Goal: Transaction & Acquisition: Obtain resource

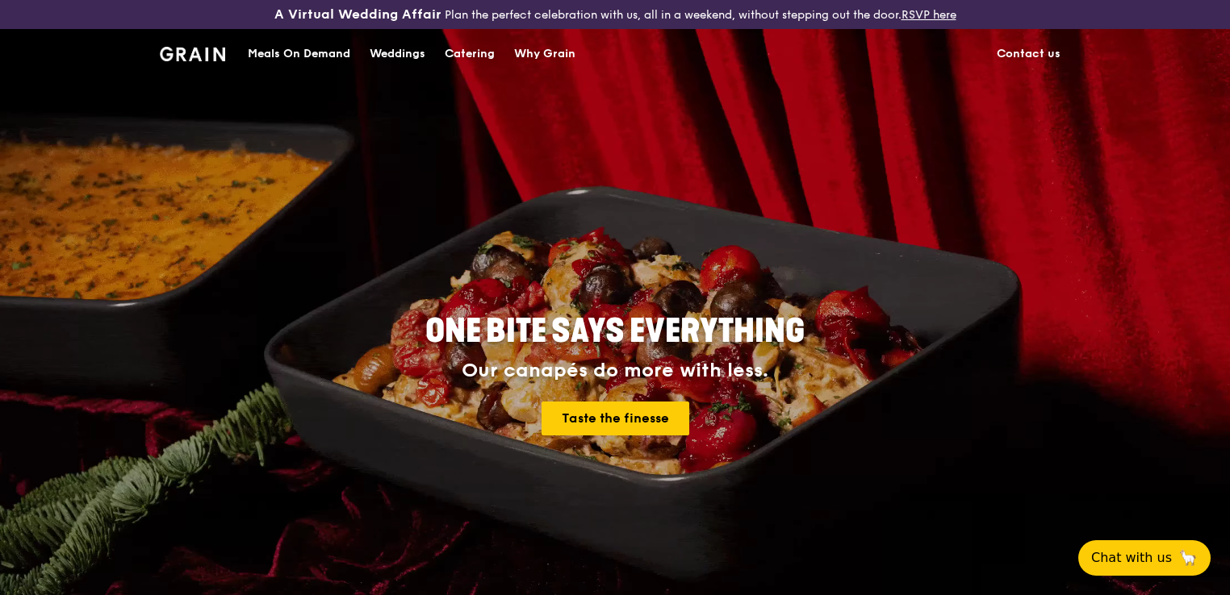
click at [475, 62] on div "Catering" at bounding box center [470, 54] width 50 height 48
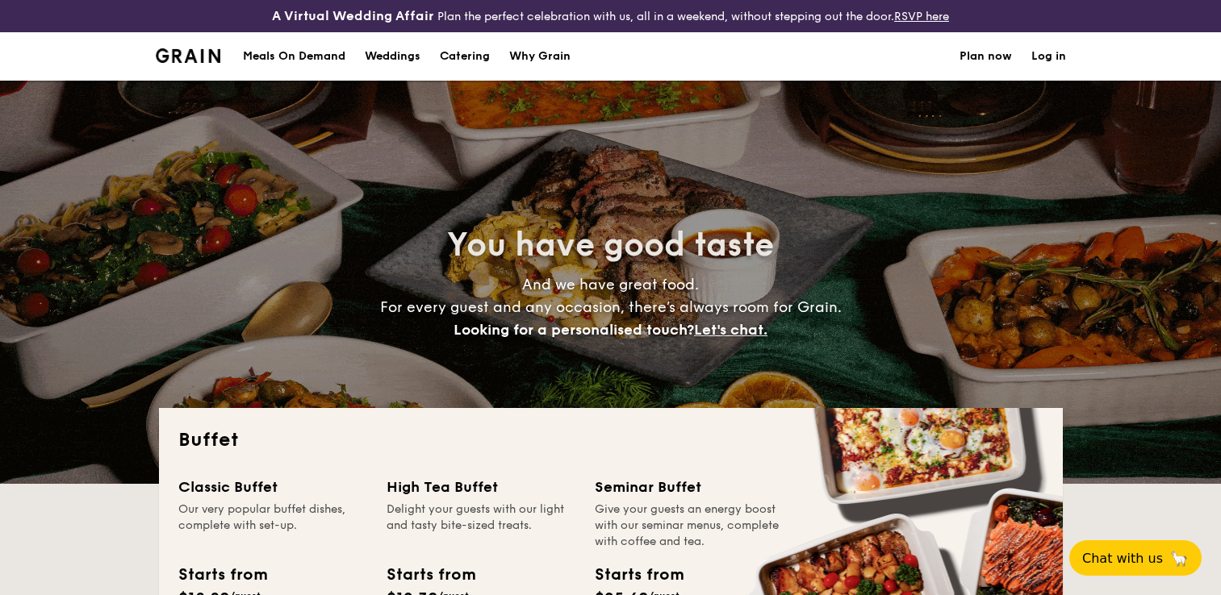
select select
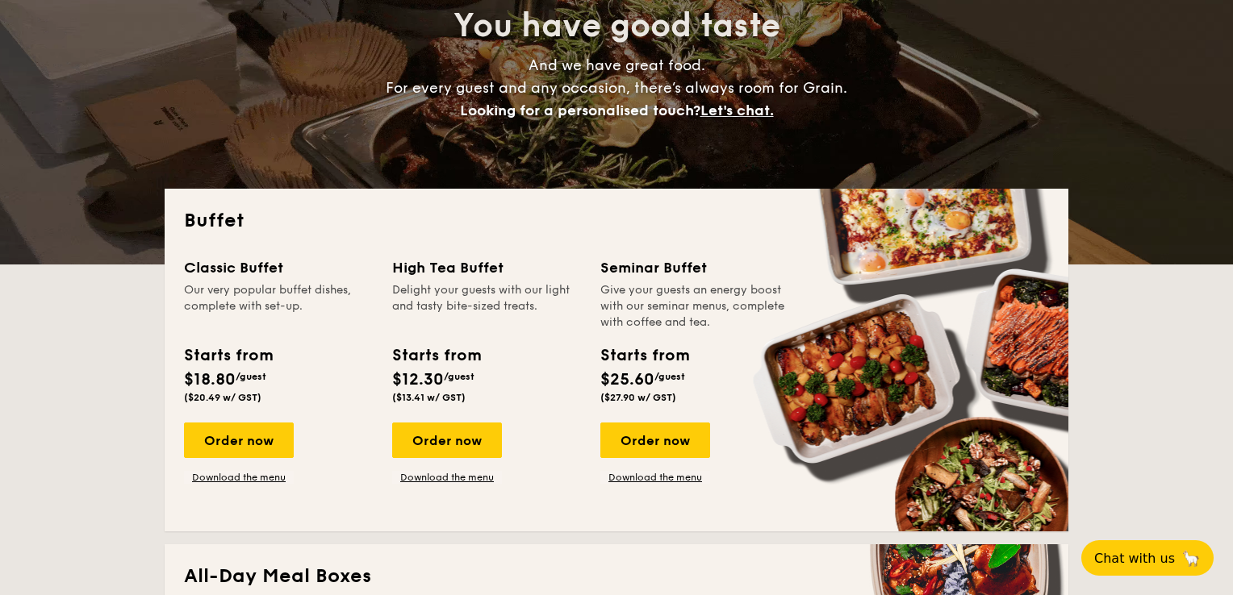
scroll to position [242, 0]
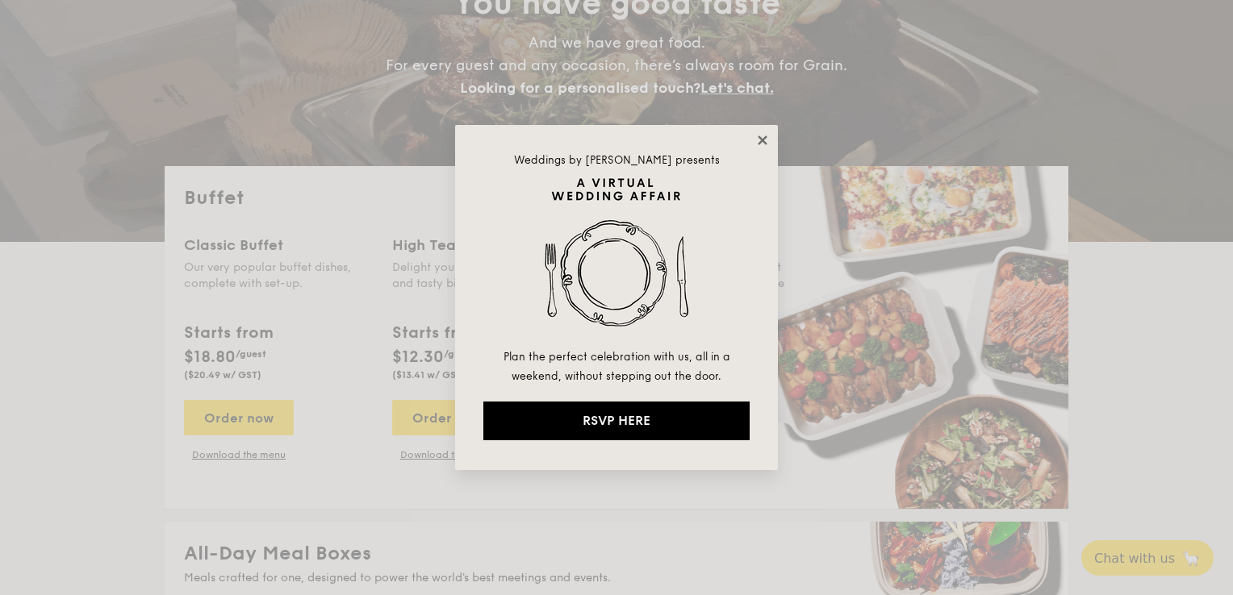
click at [761, 145] on icon at bounding box center [762, 140] width 15 height 15
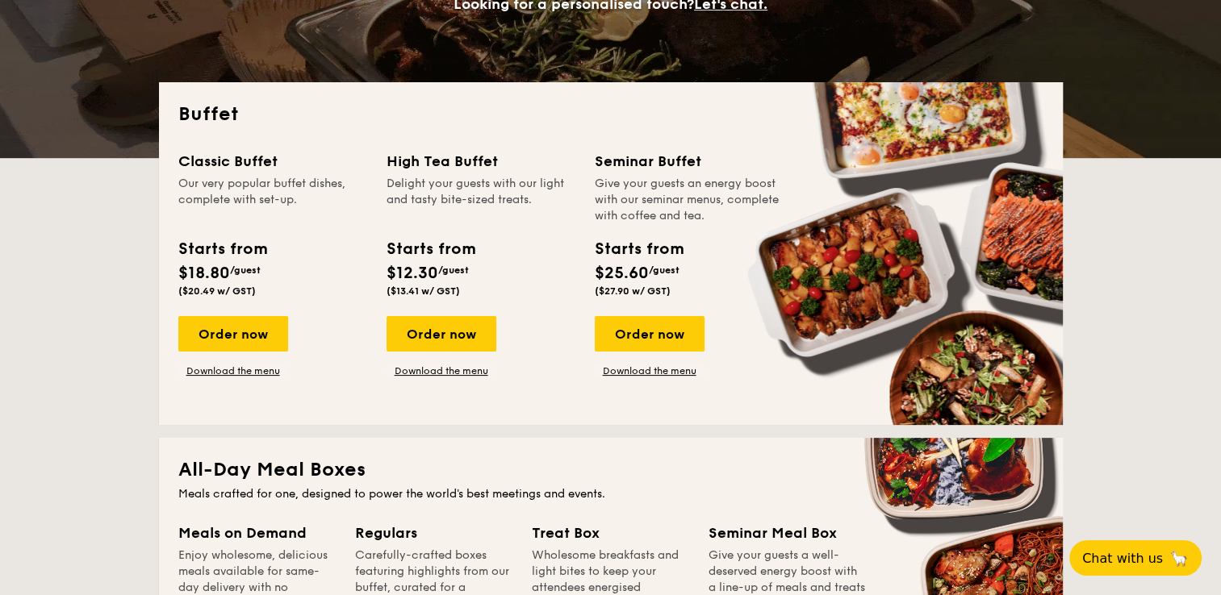
scroll to position [323, 0]
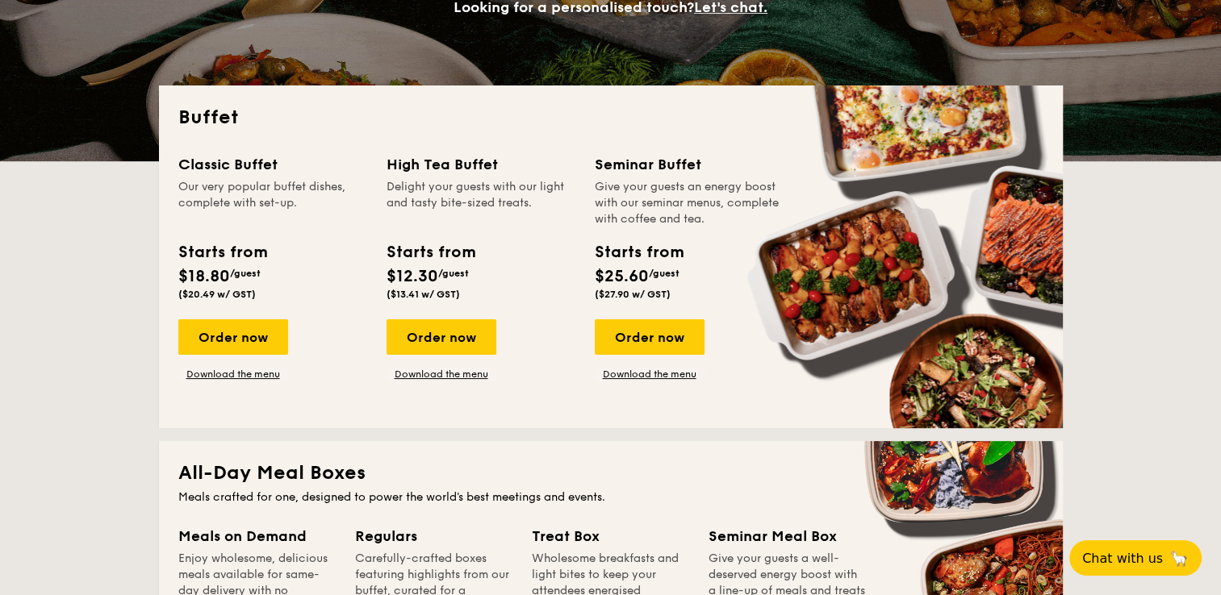
drag, startPoint x: 695, startPoint y: 163, endPoint x: 587, endPoint y: 162, distance: 107.3
click at [587, 162] on div "Classic Buffet Our very popular buffet dishes, complete with set-up. Starts fro…" at bounding box center [610, 281] width 865 height 256
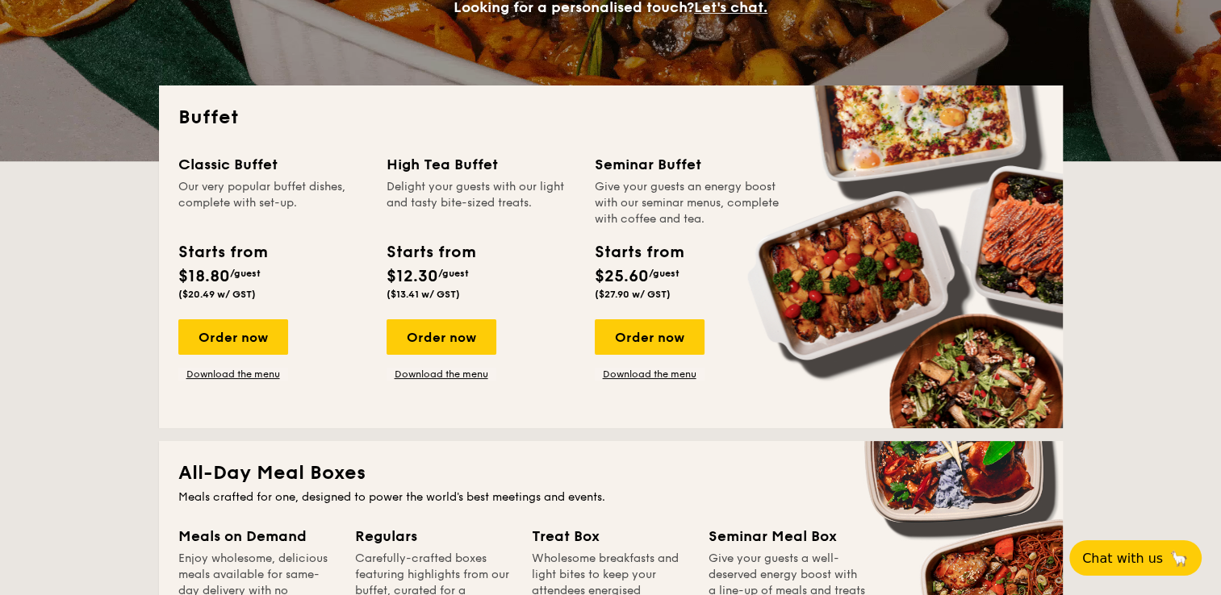
drag, startPoint x: 587, startPoint y: 162, endPoint x: 736, endPoint y: 225, distance: 161.2
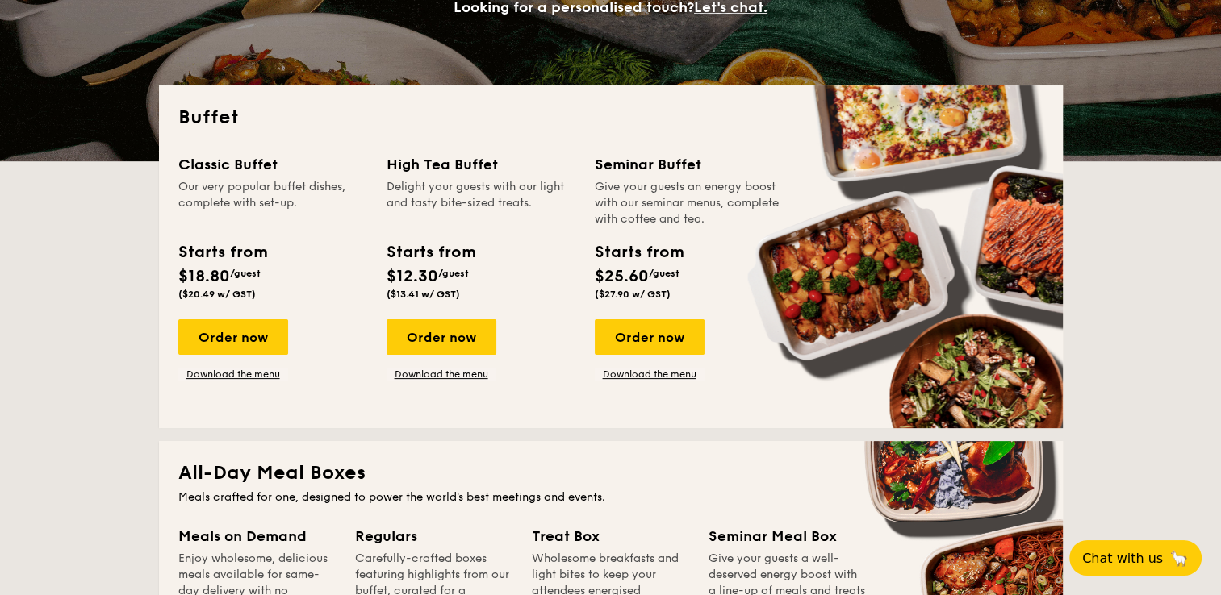
click at [736, 225] on div "Give your guests an energy boost with our seminar menus, complete with coffee a…" at bounding box center [689, 203] width 189 height 48
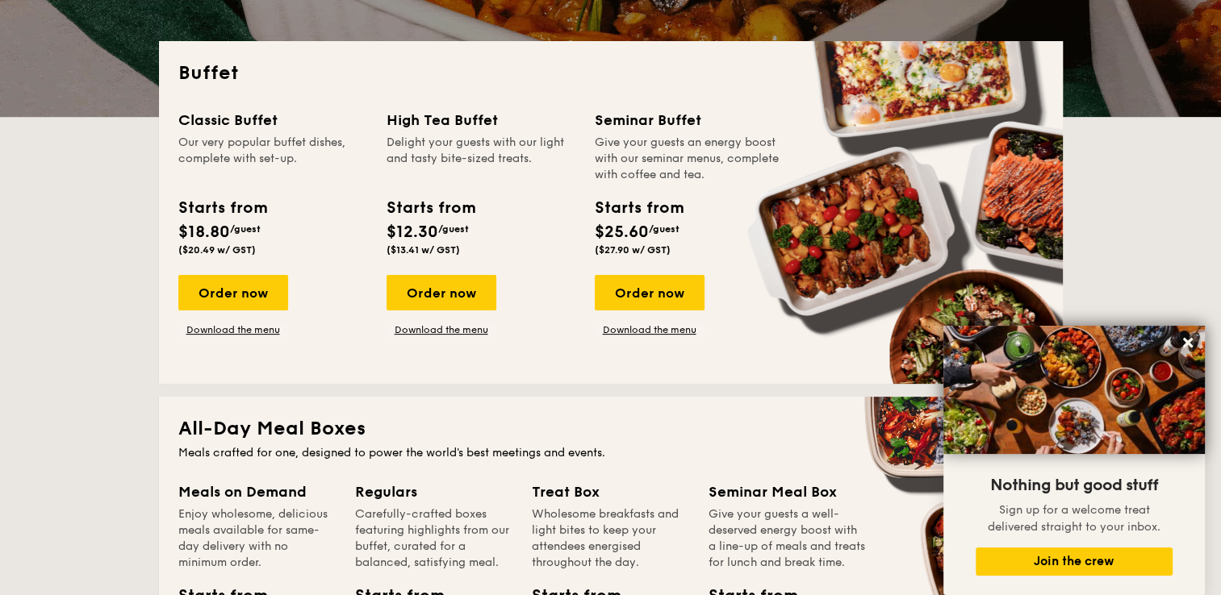
scroll to position [403, 0]
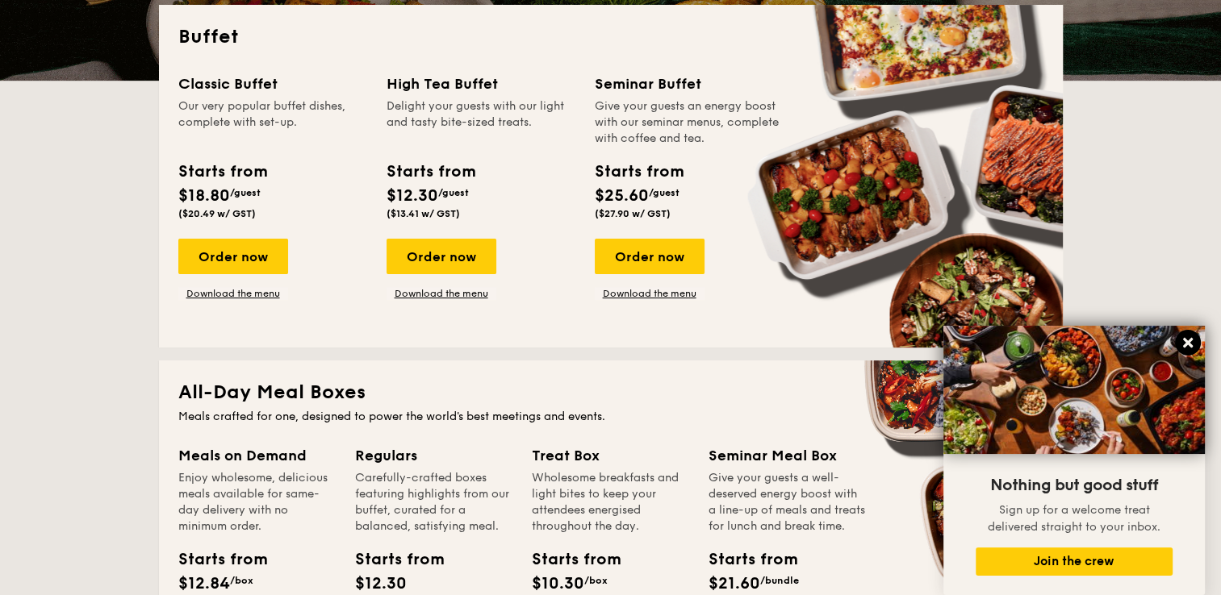
click at [1195, 350] on button at bounding box center [1188, 343] width 26 height 26
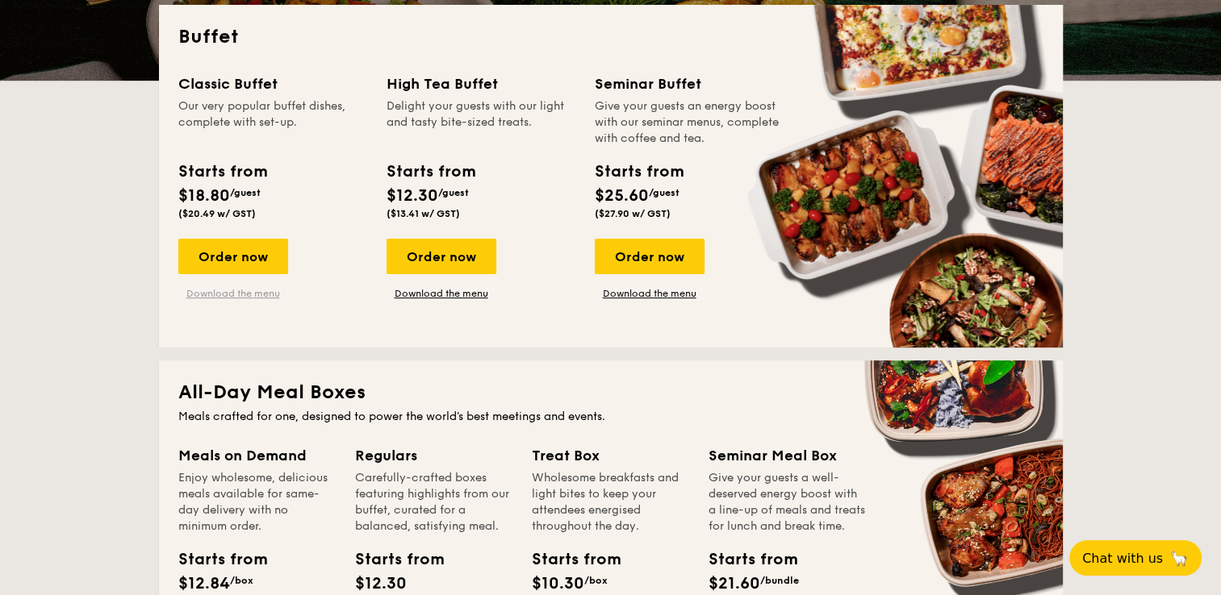
click at [262, 294] on link "Download the menu" at bounding box center [233, 293] width 110 height 13
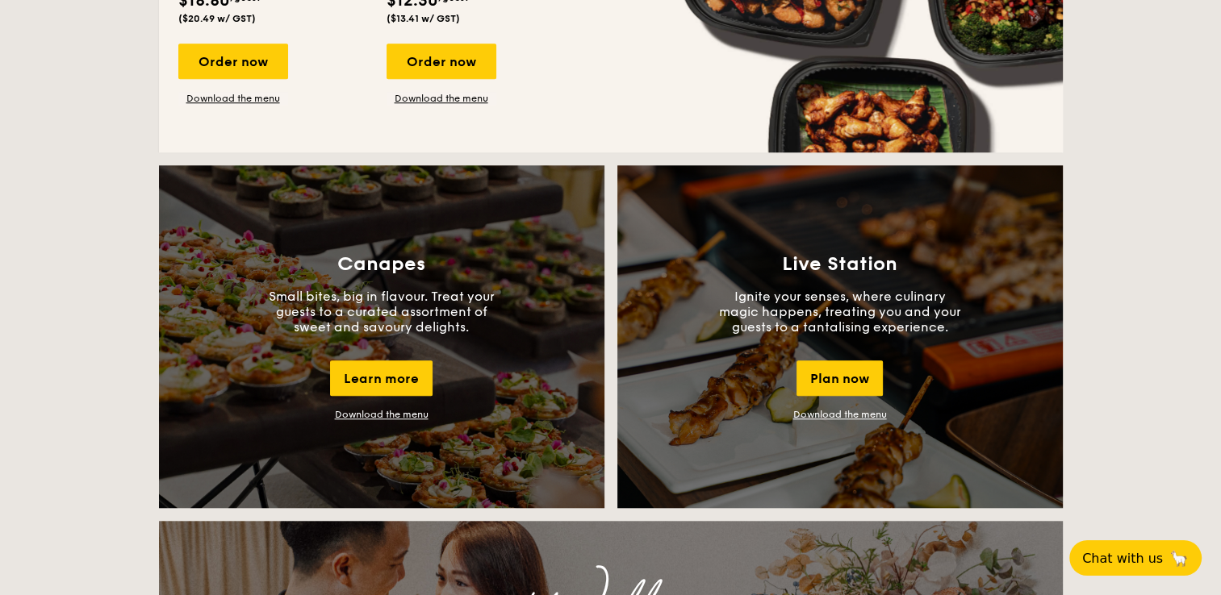
scroll to position [1291, 0]
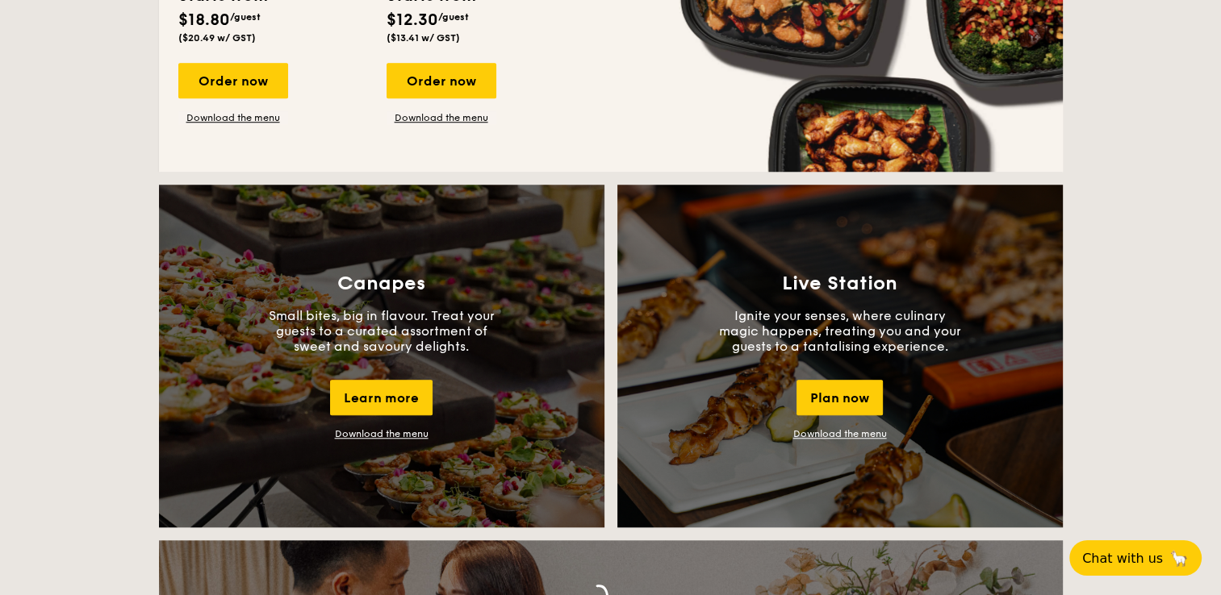
click at [858, 438] on link "Download the menu" at bounding box center [840, 433] width 94 height 11
